Goal: Task Accomplishment & Management: Manage account settings

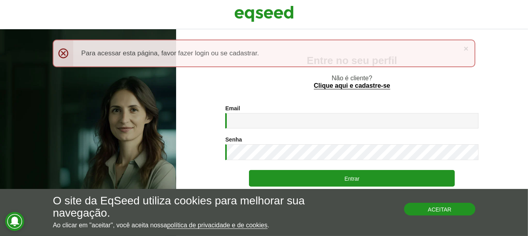
click at [442, 212] on button "Aceitar" at bounding box center [439, 209] width 71 height 13
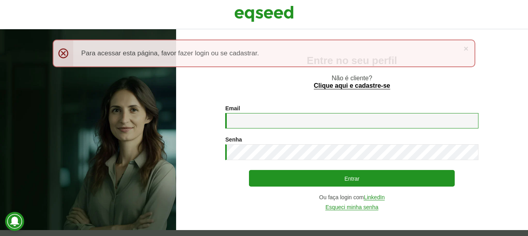
click at [319, 120] on input "Email *" at bounding box center [351, 120] width 253 height 15
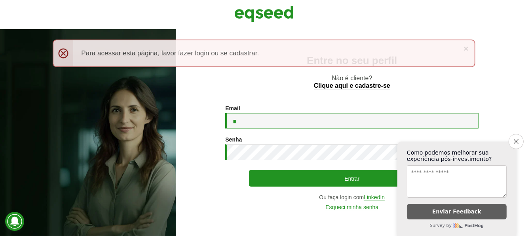
type input "*"
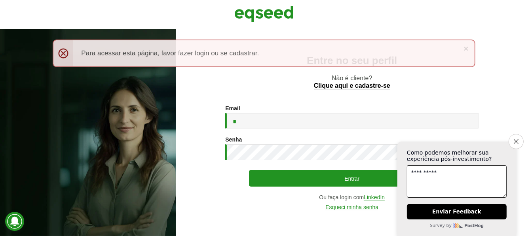
type textarea "**********"
click at [519, 136] on button "Close survey" at bounding box center [516, 141] width 17 height 17
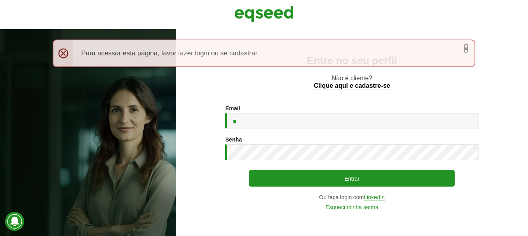
click at [464, 47] on link "×" at bounding box center [466, 48] width 5 height 8
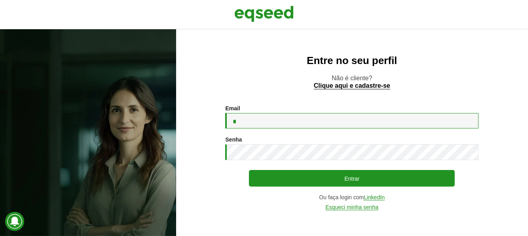
click at [326, 123] on input "*" at bounding box center [351, 120] width 253 height 15
type input "**********"
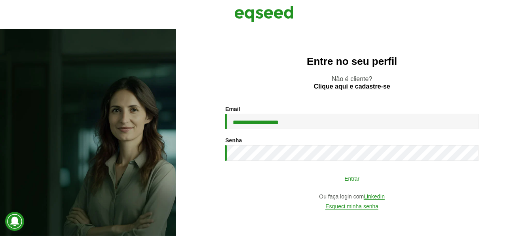
click at [348, 183] on button "Entrar" at bounding box center [352, 178] width 206 height 15
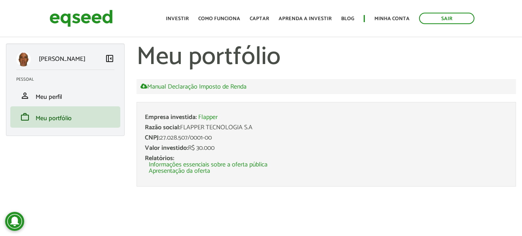
click at [413, 196] on section "Manual Declaração Imposto de Renda Empresa investida: Flapper Razão social: FLA…" at bounding box center [327, 135] width 380 height 128
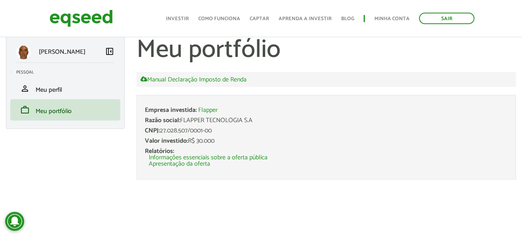
scroll to position [9, 0]
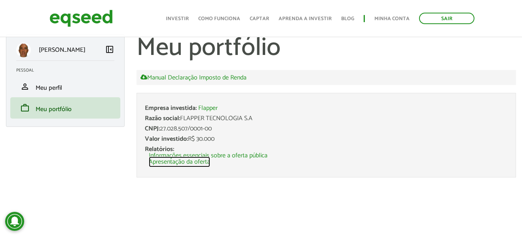
click at [188, 159] on link "Apresentação da oferta" at bounding box center [179, 162] width 61 height 6
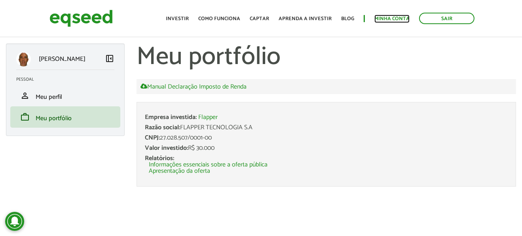
click at [398, 19] on link "Minha conta" at bounding box center [392, 18] width 35 height 5
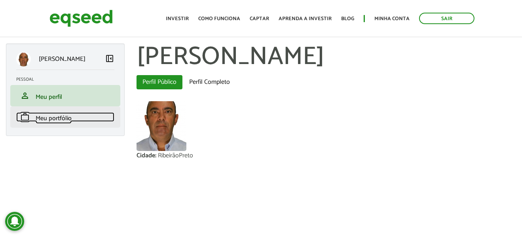
click at [78, 116] on link "work Meu portfólio" at bounding box center [65, 117] width 98 height 10
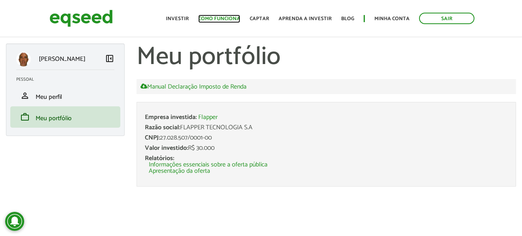
click at [217, 16] on link "Como funciona" at bounding box center [219, 18] width 42 height 5
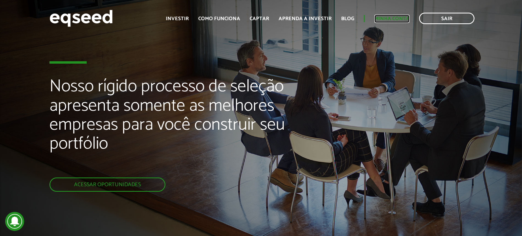
click at [382, 18] on link "Minha conta" at bounding box center [392, 18] width 35 height 5
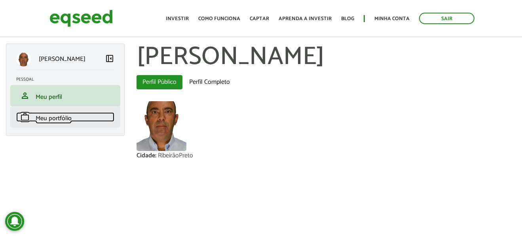
click at [57, 120] on span "Meu portfólio" at bounding box center [54, 118] width 36 height 11
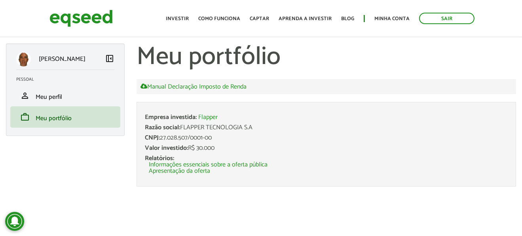
drag, startPoint x: 181, startPoint y: 124, endPoint x: 253, endPoint y: 124, distance: 72.9
click at [253, 125] on div "Razão social: FLAPPER TECNOLOGIA S.A" at bounding box center [326, 128] width 363 height 6
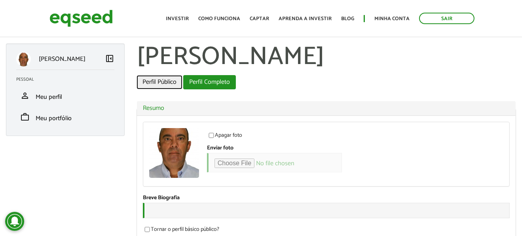
click at [150, 82] on link "Perfil Público" at bounding box center [160, 82] width 46 height 14
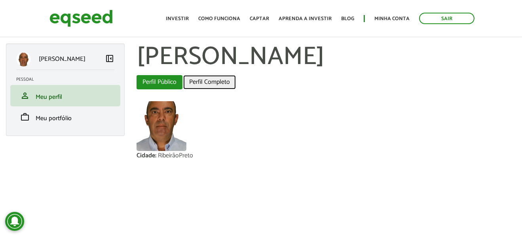
click at [194, 82] on link "Perfil Completo" at bounding box center [209, 82] width 53 height 14
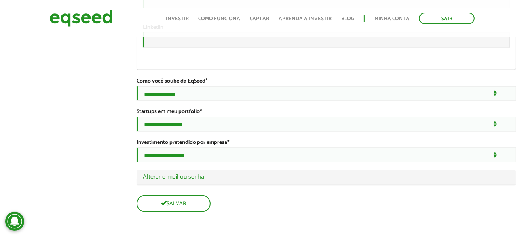
scroll to position [1552, 0]
click at [213, 20] on link "Como funciona" at bounding box center [219, 18] width 42 height 5
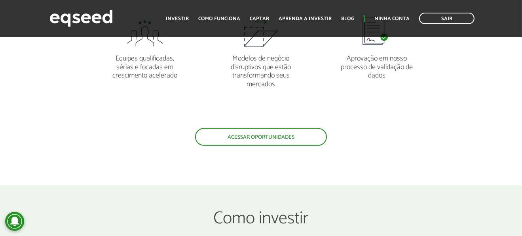
scroll to position [752, 0]
